Goal: Transaction & Acquisition: Purchase product/service

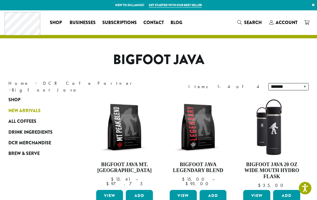
click at [24, 109] on span "New Arrivals" at bounding box center [24, 110] width 32 height 7
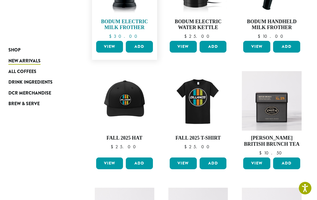
scroll to position [84, 0]
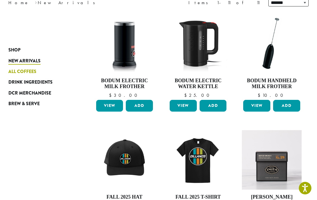
click at [51, 71] on link "All Coffees" at bounding box center [39, 71] width 63 height 11
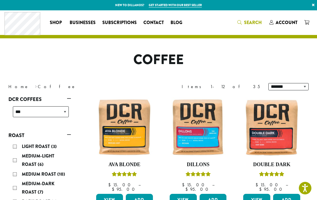
click at [245, 24] on span "Search" at bounding box center [253, 22] width 18 height 6
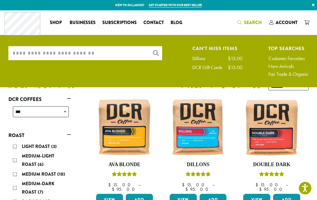
click at [121, 56] on input "What are you searching for?" at bounding box center [85, 53] width 154 height 14
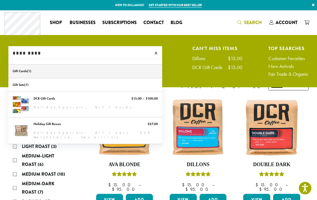
type input "*********"
click at [23, 68] on link "Gift Cards" at bounding box center [85, 71] width 154 height 13
